Goal: Communication & Community: Answer question/provide support

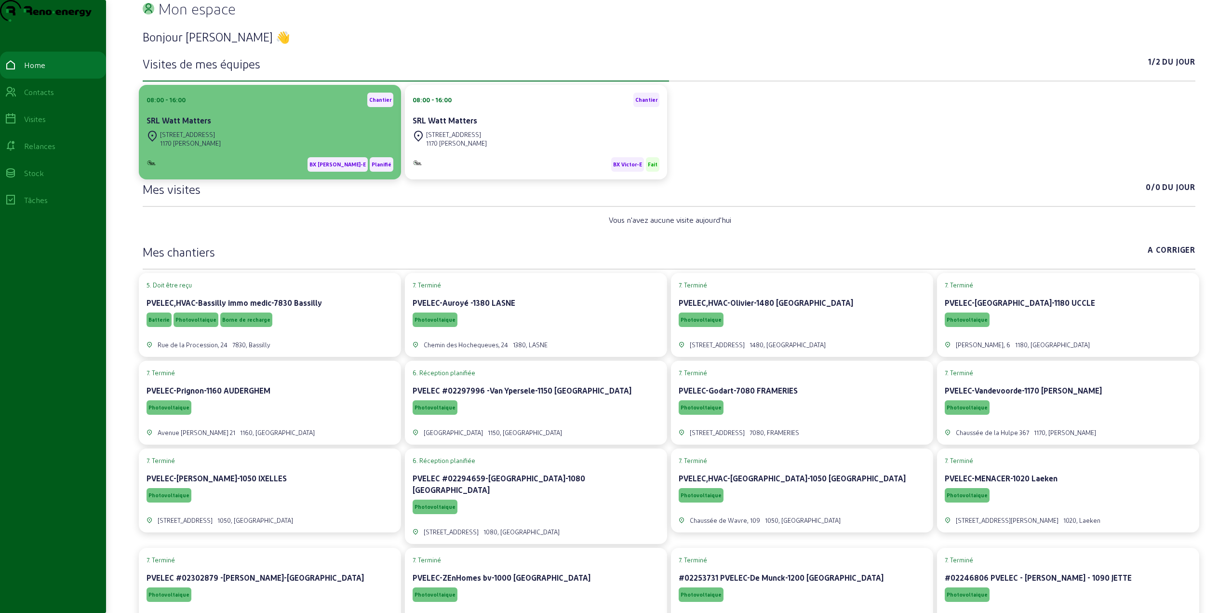
click at [221, 139] on div "[STREET_ADDRESS]" at bounding box center [190, 134] width 61 height 9
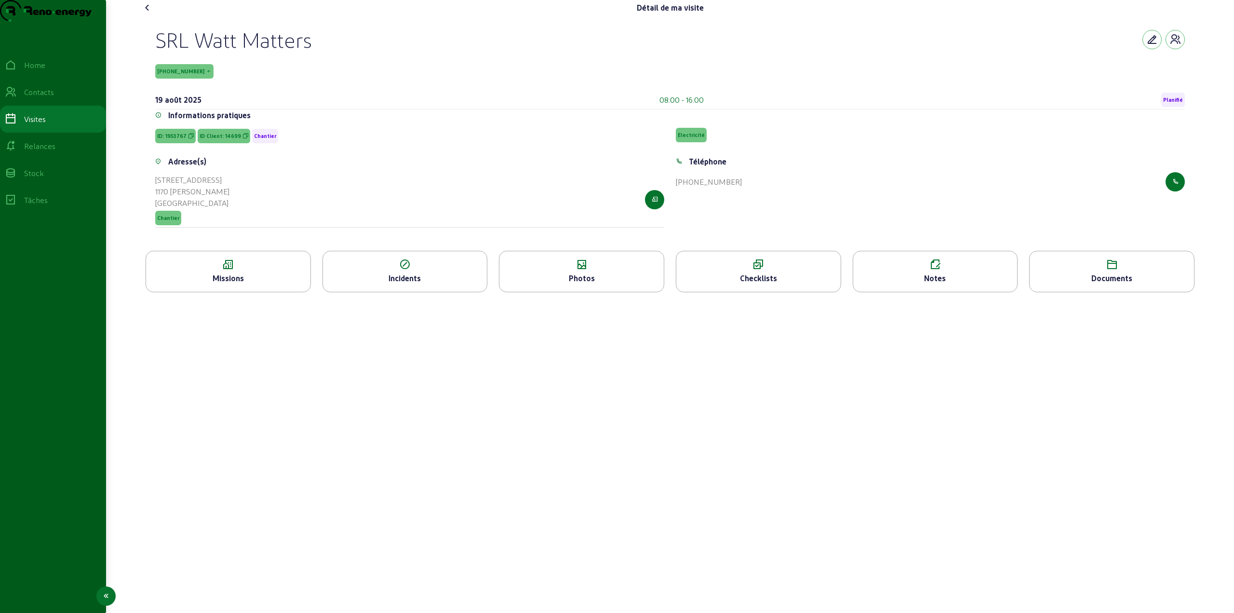
click at [36, 125] on div "Visites" at bounding box center [35, 119] width 22 height 12
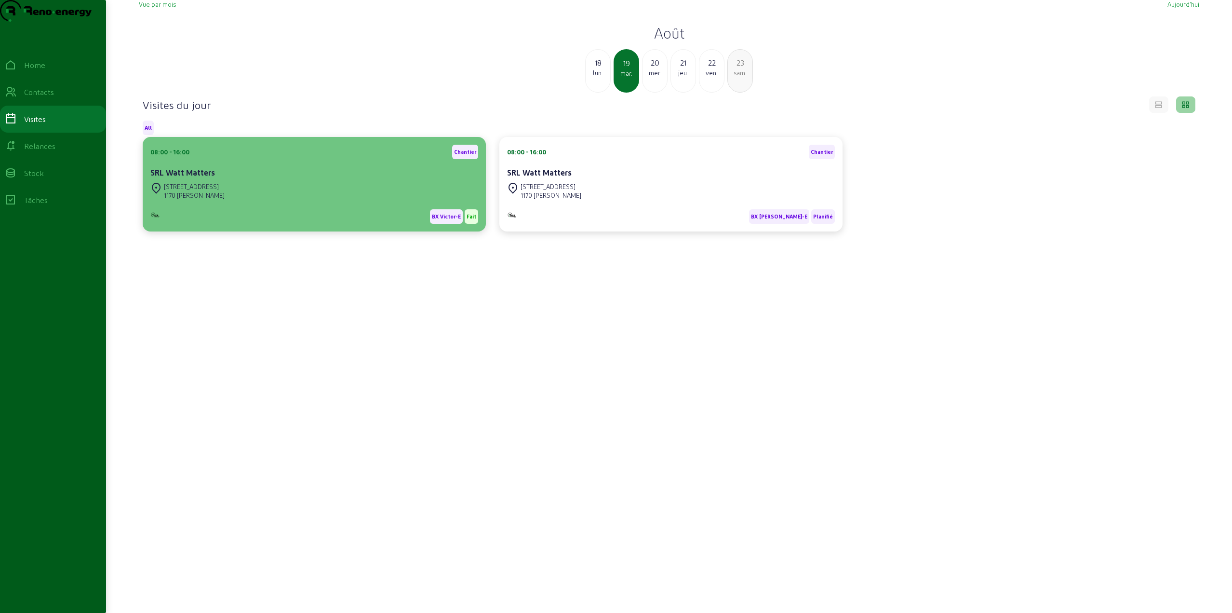
click at [369, 201] on div "[STREET_ADDRESS][PERSON_NAME]" at bounding box center [314, 190] width 328 height 21
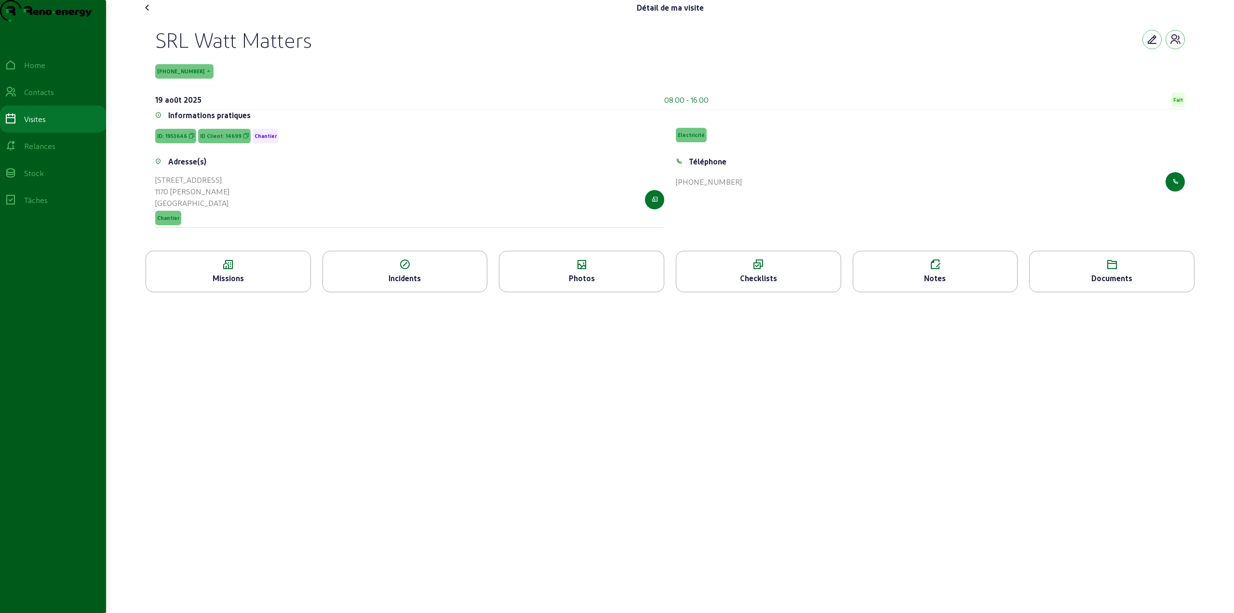
click at [960, 290] on div "Notes" at bounding box center [935, 271] width 165 height 41
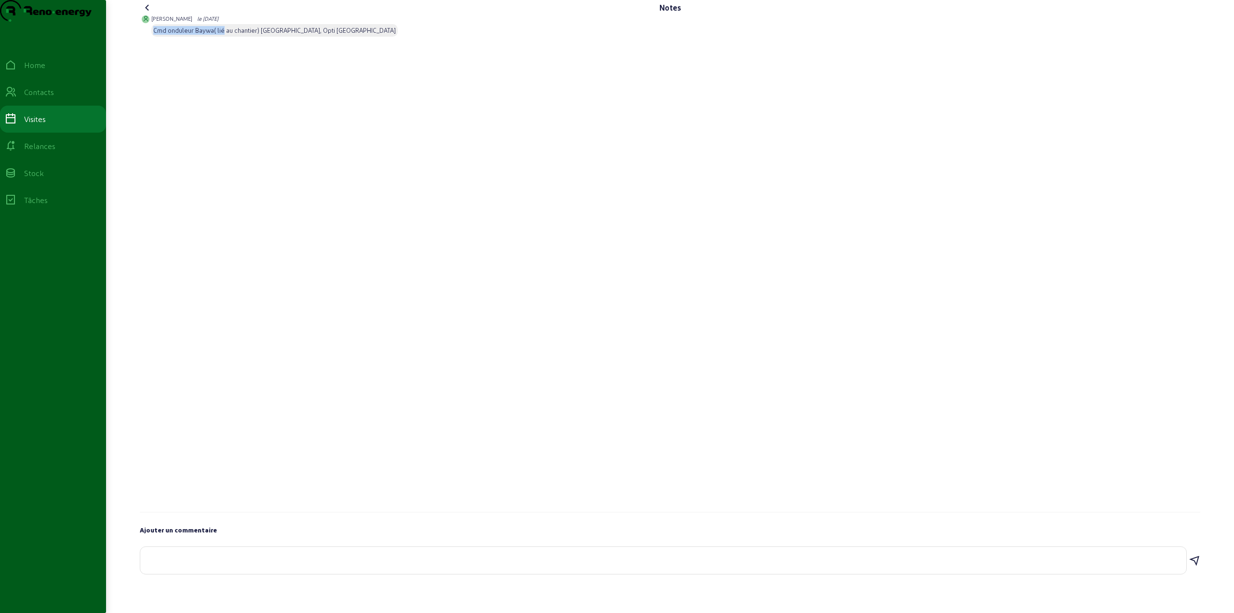
drag, startPoint x: 153, startPoint y: 52, endPoint x: 225, endPoint y: 50, distance: 71.8
click at [224, 35] on div "Cmd onduleur Baywa( lié au chantier) [GEOGRAPHIC_DATA], Opti [GEOGRAPHIC_DATA]" at bounding box center [274, 30] width 242 height 9
drag, startPoint x: 244, startPoint y: 52, endPoint x: 288, endPoint y: 52, distance: 43.4
click at [286, 35] on div "Cmd onduleur Baywa( lié au chantier) [GEOGRAPHIC_DATA], Opti [GEOGRAPHIC_DATA]" at bounding box center [274, 30] width 242 height 9
drag, startPoint x: 291, startPoint y: 52, endPoint x: 305, endPoint y: 51, distance: 14.5
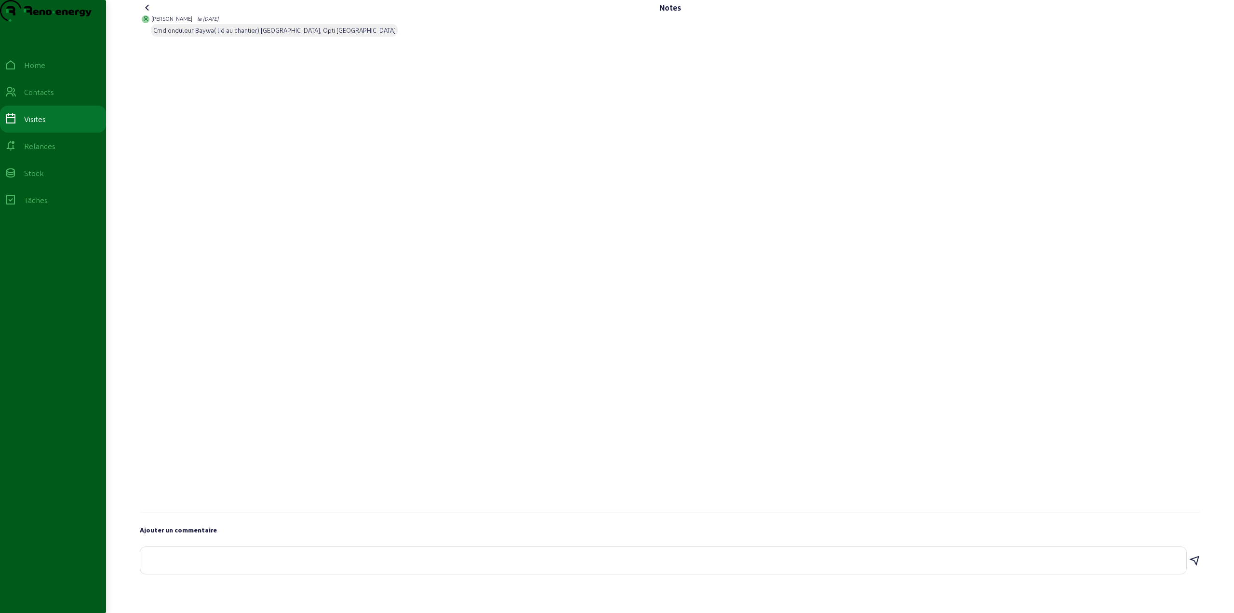
click at [294, 35] on div "Cmd onduleur Baywa( lié au chantier) [GEOGRAPHIC_DATA], Opti [GEOGRAPHIC_DATA]" at bounding box center [274, 30] width 242 height 9
drag, startPoint x: 306, startPoint y: 51, endPoint x: 318, endPoint y: 51, distance: 12.5
click at [314, 35] on div "Cmd onduleur Baywa( lié au chantier) [GEOGRAPHIC_DATA], Opti [GEOGRAPHIC_DATA]" at bounding box center [274, 30] width 242 height 9
click at [318, 35] on div "Cmd onduleur Baywa( lié au chantier) [GEOGRAPHIC_DATA], Opti [GEOGRAPHIC_DATA]" at bounding box center [274, 30] width 242 height 9
click at [203, 572] on div at bounding box center [663, 560] width 1031 height 27
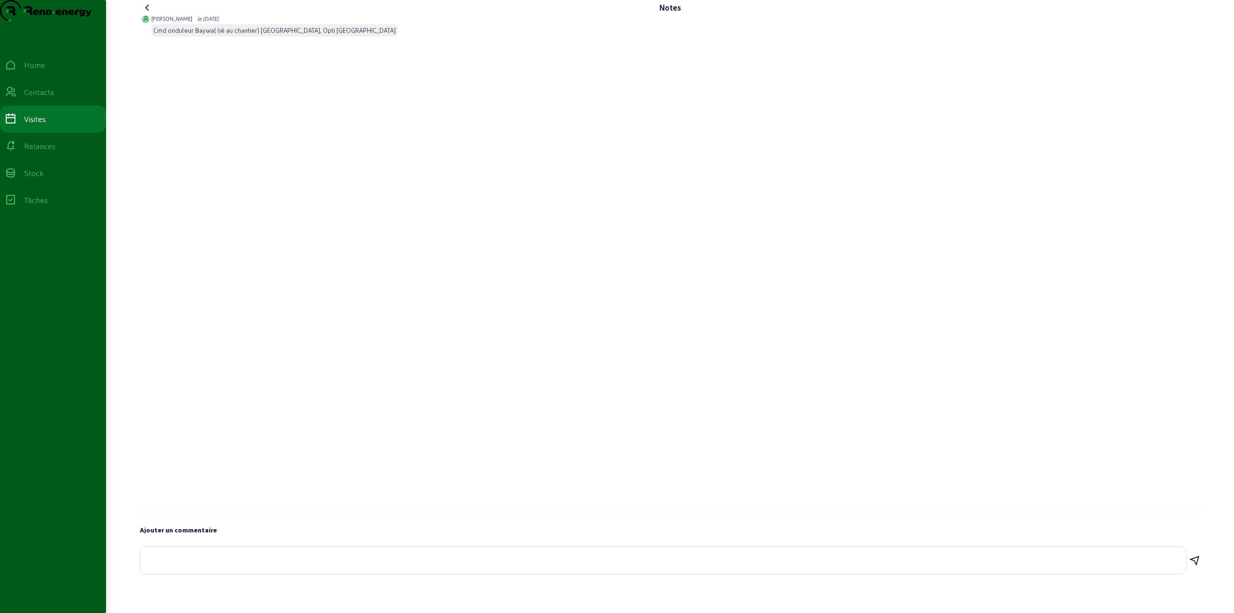
click at [276, 564] on textarea at bounding box center [663, 558] width 1031 height 12
paste textarea "Je n'avais pas assez de câble pour prendre le courant de l'onduleur 3"
click at [429, 572] on div "Je n'avais pas assez de câble pour prendre le courant de l'onduleur 3" at bounding box center [663, 560] width 1031 height 27
drag, startPoint x: 428, startPoint y: 579, endPoint x: 32, endPoint y: 583, distance: 395.8
click at [32, 583] on div "Notes [PERSON_NAME] le [DATE] Cmd onduleur Baywa( lié au chantier) Panneaux TGV…" at bounding box center [617, 306] width 1234 height 613
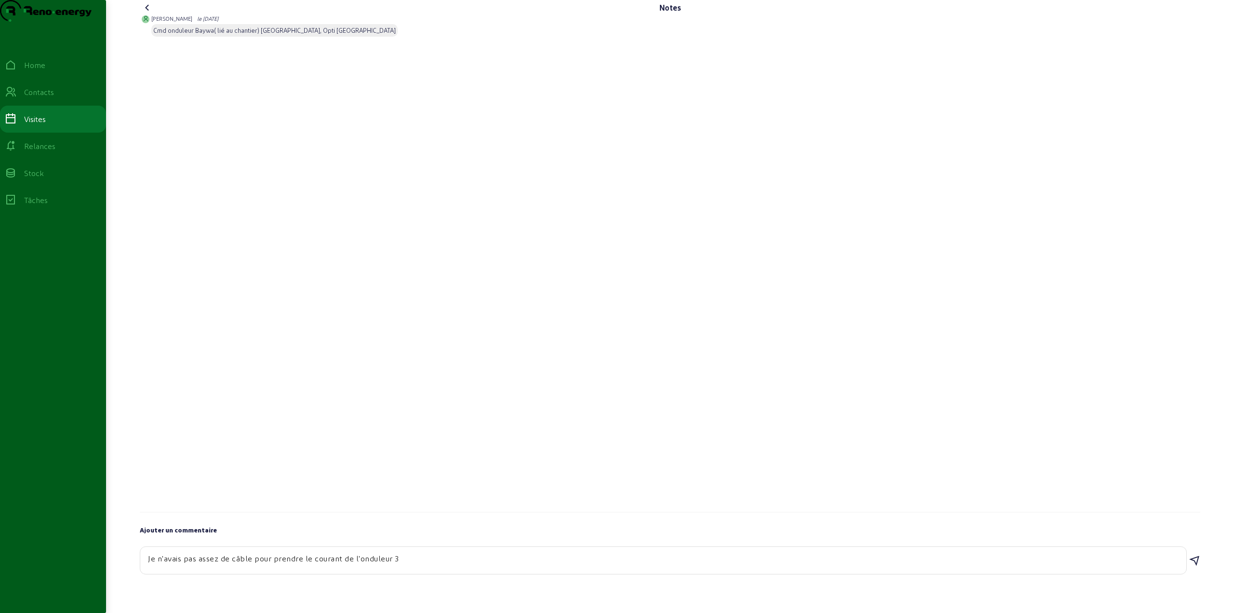
paste textarea "fair"
type textarea "Je n'avais pas assez de câble pour faire l'onduleur 3."
click at [1193, 564] on icon at bounding box center [1195, 558] width 12 height 12
click at [36, 78] on link "Home" at bounding box center [53, 65] width 106 height 27
